Goal: Check status: Check status

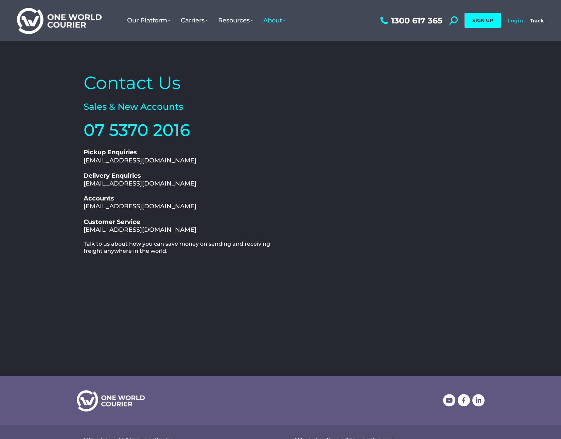
click at [514, 20] on link "Login" at bounding box center [514, 20] width 15 height 6
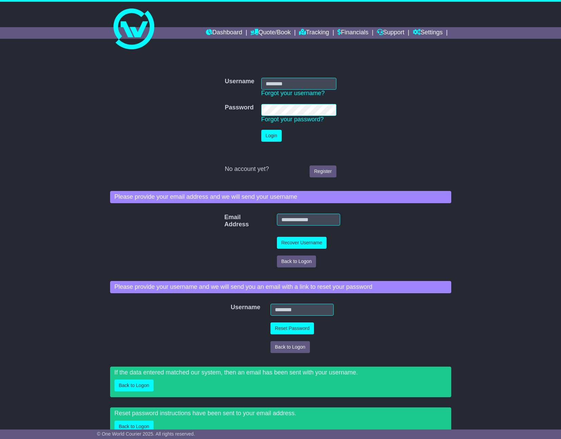
click at [299, 78] on input "Username" at bounding box center [298, 84] width 75 height 12
type input "**********"
click at [277, 135] on button "Login" at bounding box center [271, 136] width 20 height 12
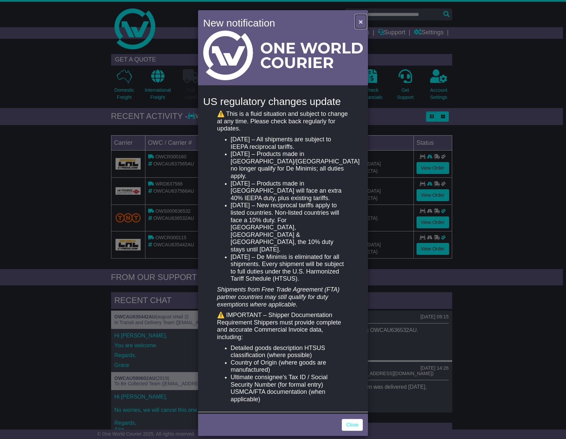
click at [362, 18] on span "×" at bounding box center [361, 22] width 4 height 8
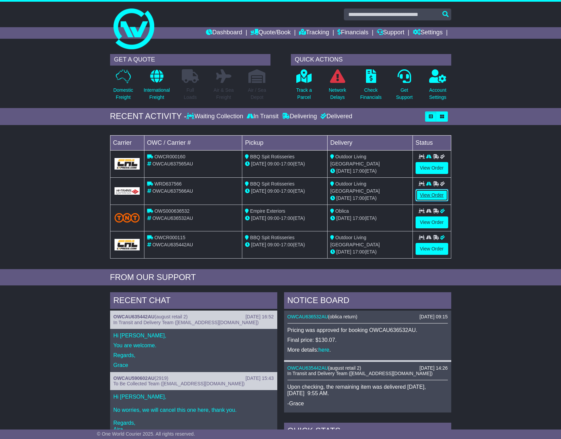
click at [427, 193] on link "View Order" at bounding box center [431, 195] width 33 height 12
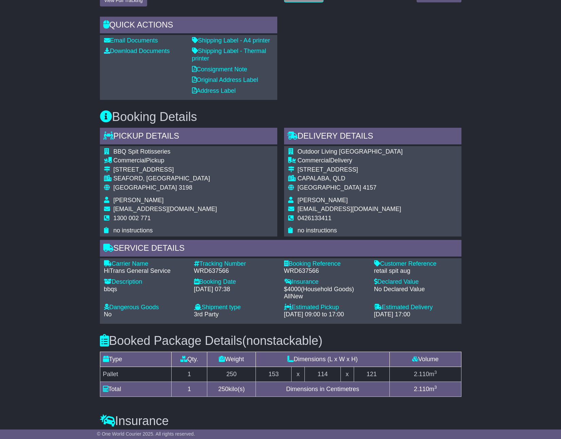
scroll to position [238, 0]
drag, startPoint x: 229, startPoint y: 271, endPoint x: 196, endPoint y: 271, distance: 33.3
click at [196, 271] on div "WRD637566" at bounding box center [235, 270] width 83 height 7
copy div "WRD637566"
drag, startPoint x: 231, startPoint y: 270, endPoint x: 230, endPoint y: 276, distance: 6.5
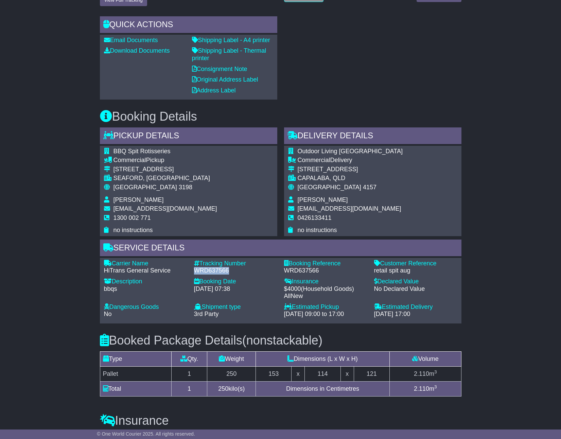
click at [231, 270] on div "WRD637566" at bounding box center [235, 270] width 83 height 7
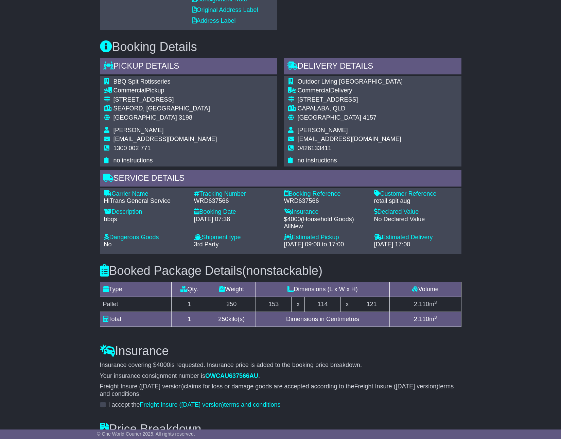
scroll to position [408, 0]
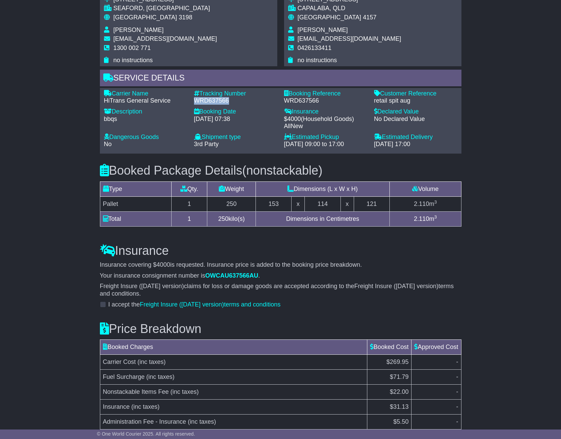
drag, startPoint x: 225, startPoint y: 101, endPoint x: 196, endPoint y: 101, distance: 29.2
click at [196, 101] on div "WRD637566" at bounding box center [235, 100] width 83 height 7
copy div "WRD637566"
